Goal: Navigation & Orientation: Go to known website

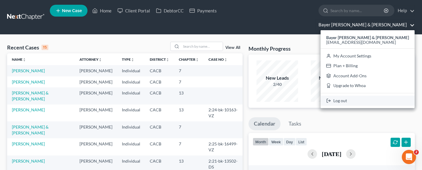
drag, startPoint x: 392, startPoint y: 86, endPoint x: 386, endPoint y: 85, distance: 6.0
click at [392, 96] on link "Log out" at bounding box center [368, 101] width 94 height 10
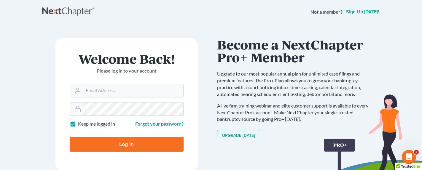
type input "[EMAIL_ADDRESS][DOMAIN_NAME]"
click at [327, 36] on div "Welcome Back! Please log in to your account Email Address bribwl@gmail.com Pass…" at bounding box center [211, 97] width 338 height 147
click at [118, 145] on input "Log In" at bounding box center [127, 144] width 114 height 15
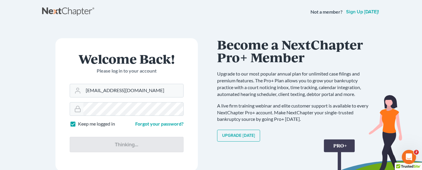
type input "Thinking..."
